Goal: Navigation & Orientation: Find specific page/section

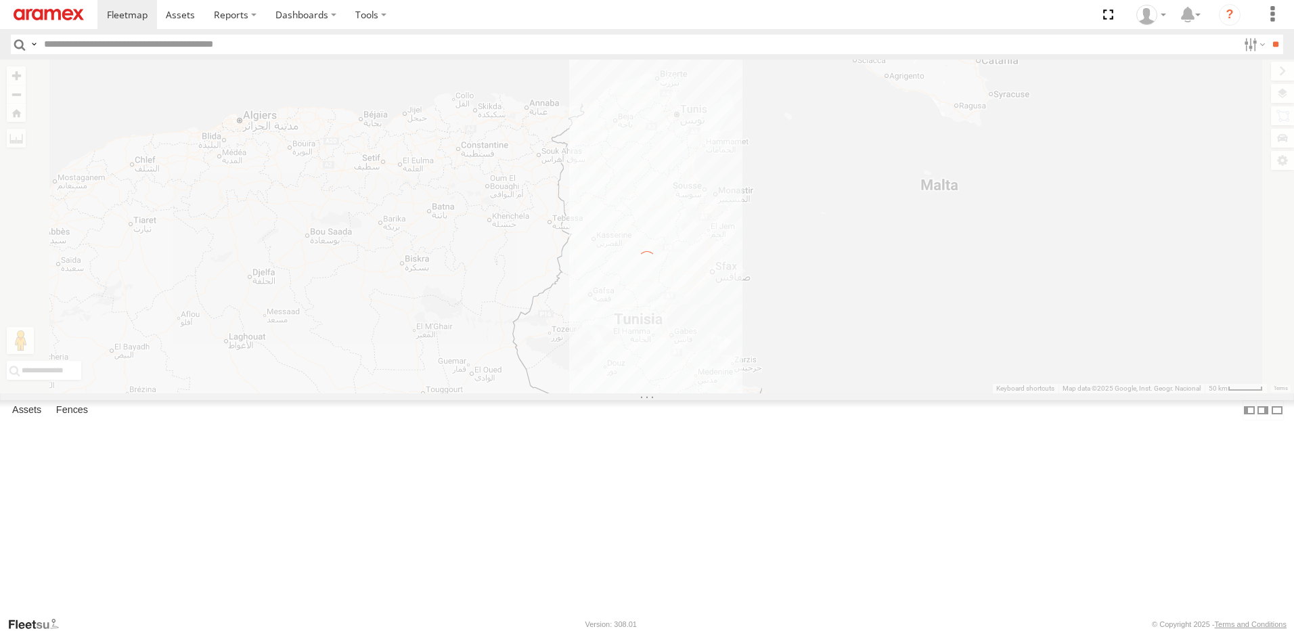
click at [0, 0] on label at bounding box center [0, 0] width 0 height 0
click at [46, 3] on link at bounding box center [48, 14] width 97 height 29
